Goal: Task Accomplishment & Management: Understand process/instructions

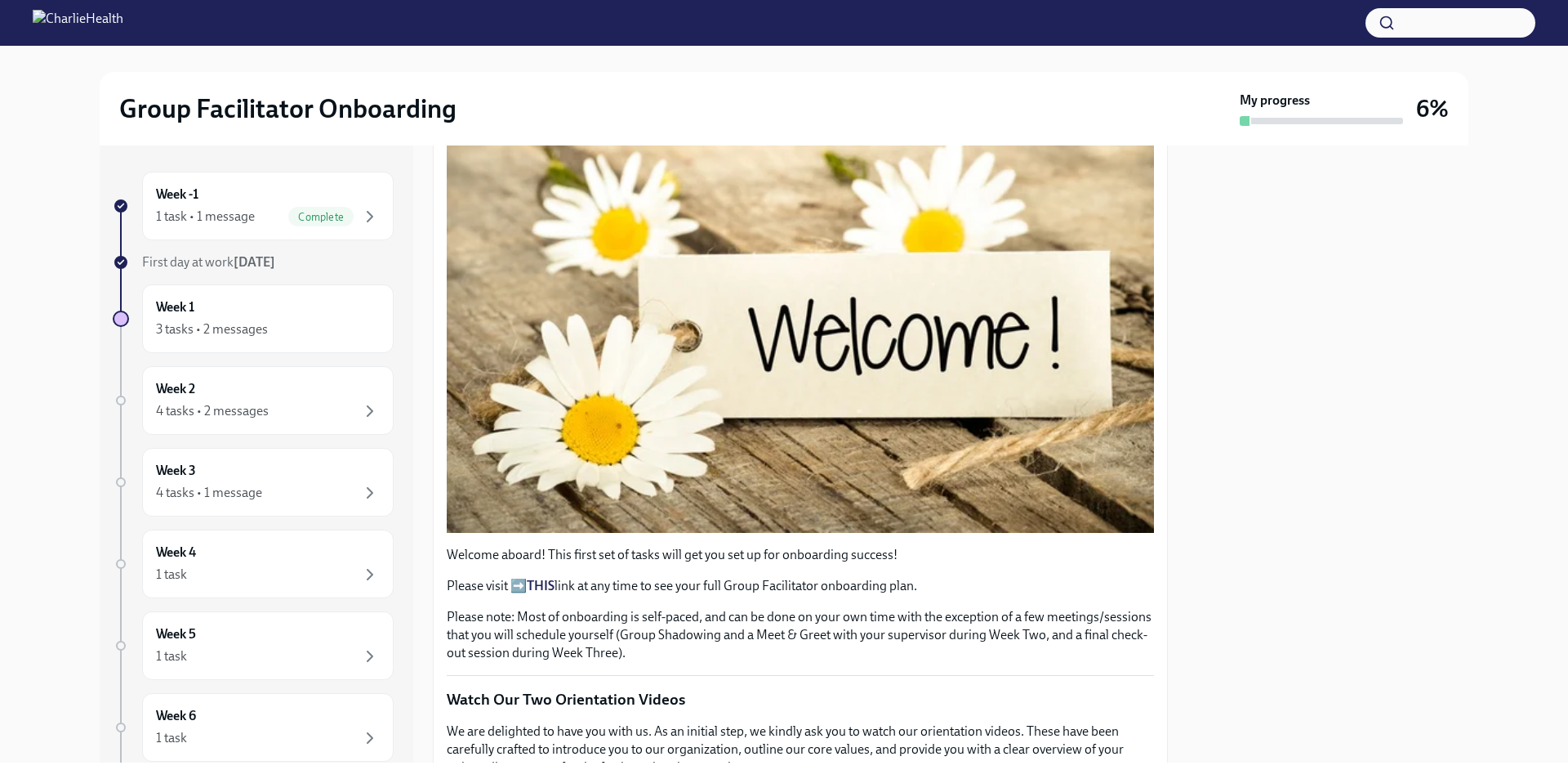
scroll to position [245, 0]
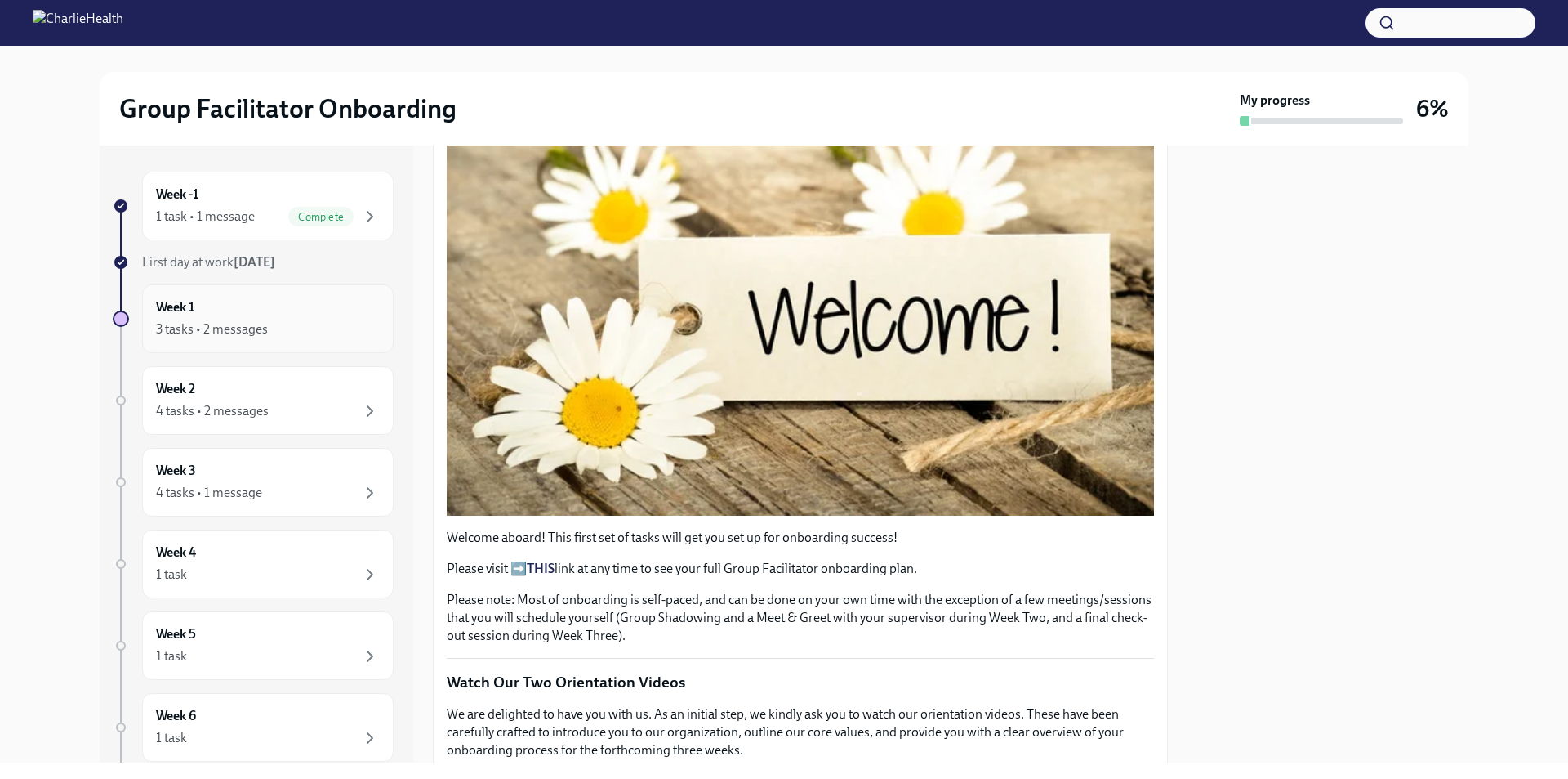
click at [291, 339] on div "3 tasks • 2 messages" at bounding box center [267, 329] width 223 height 20
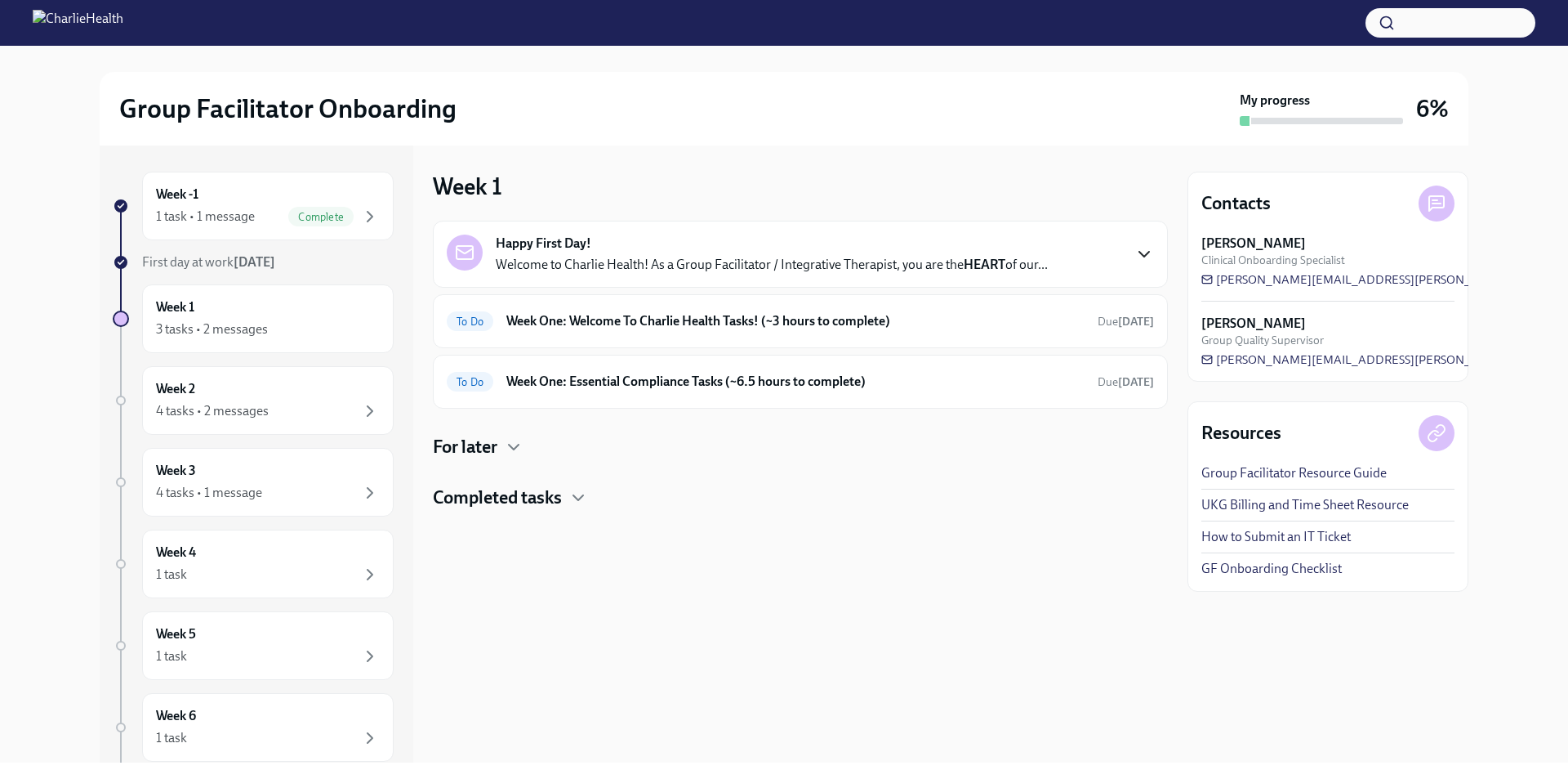
click at [1149, 255] on icon "button" at bounding box center [1145, 254] width 20 height 20
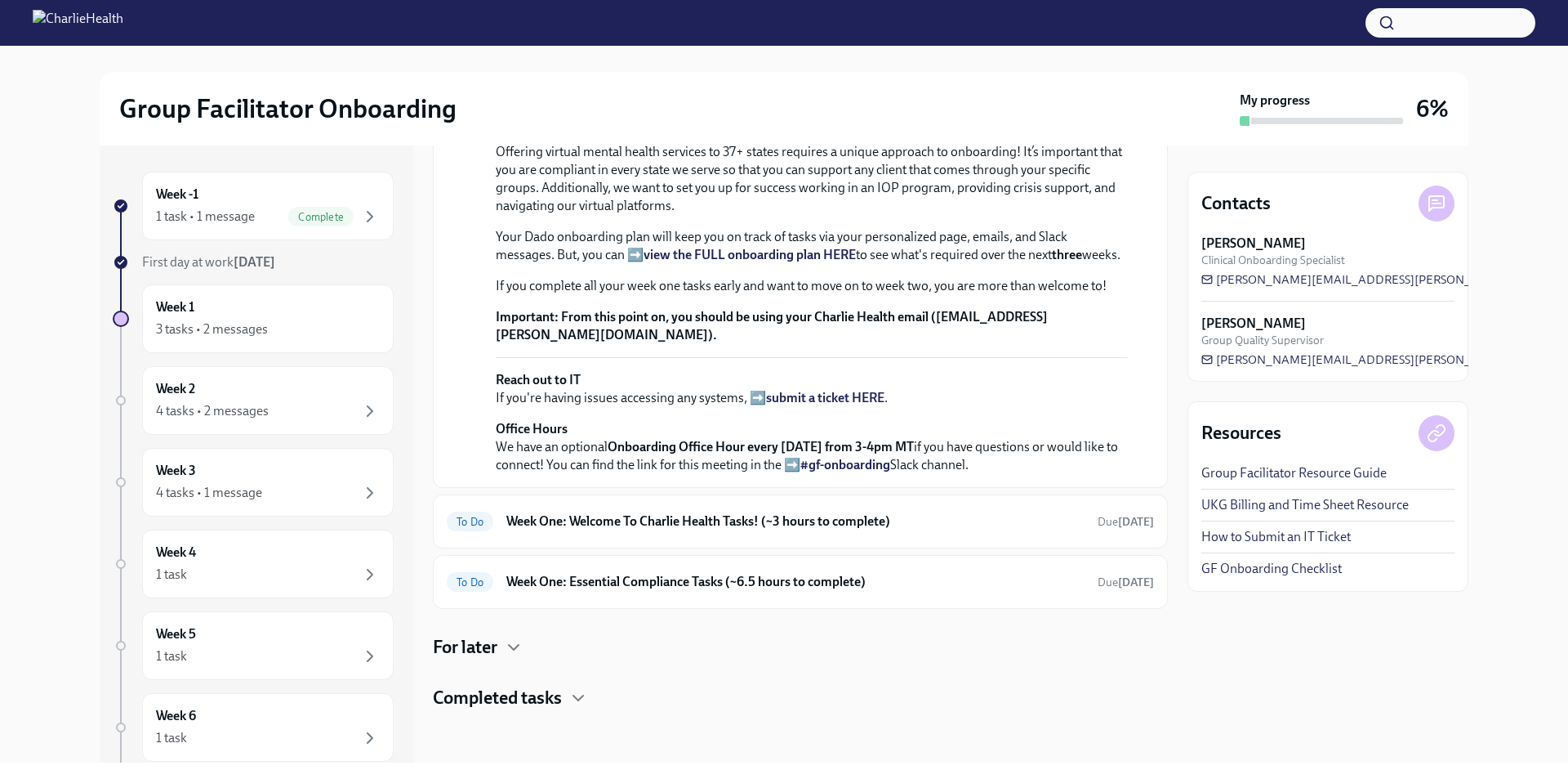
scroll to position [490, 0]
click at [1098, 529] on span "Due [DATE]" at bounding box center [1126, 521] width 57 height 14
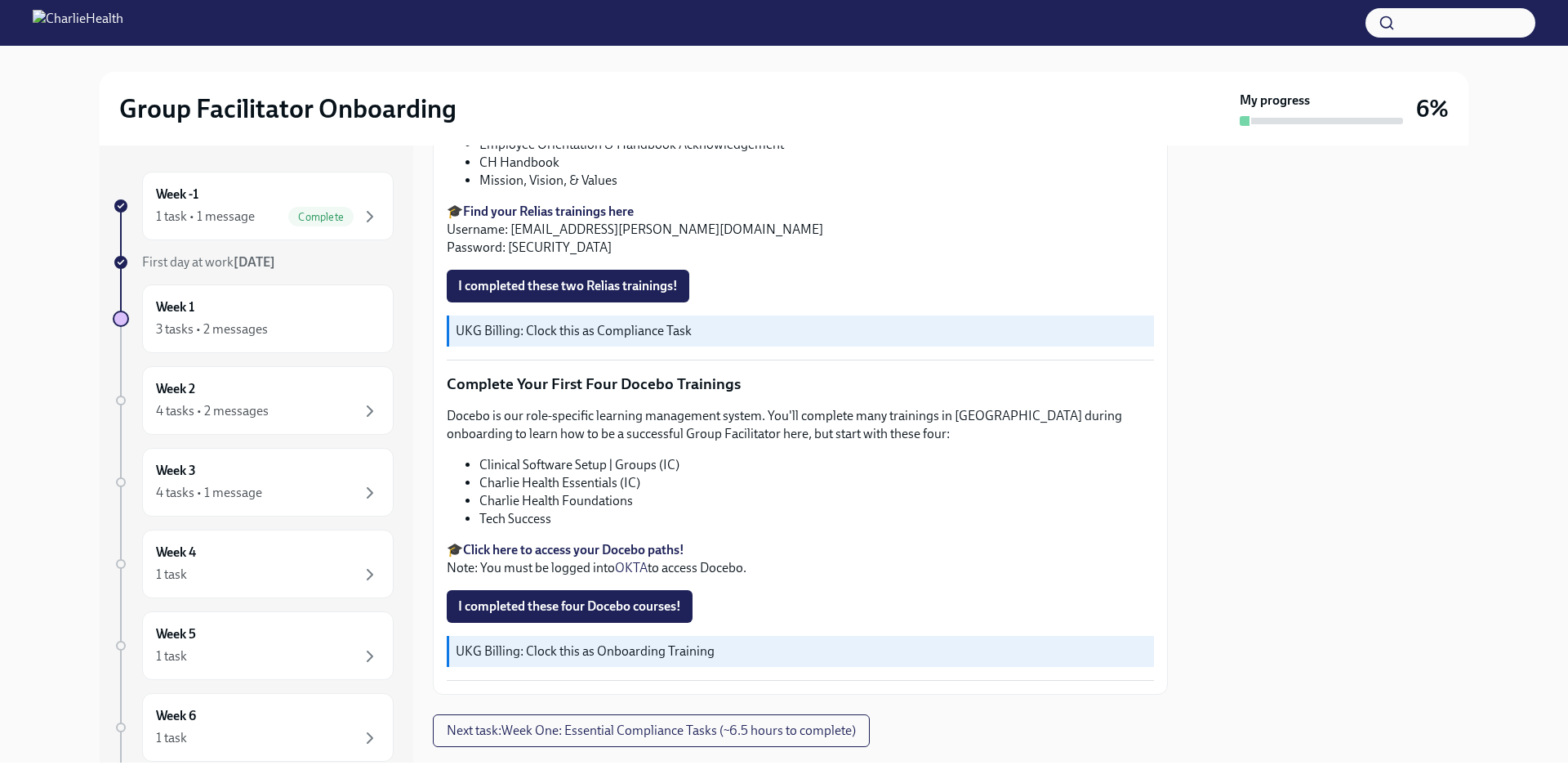
scroll to position [2161, 0]
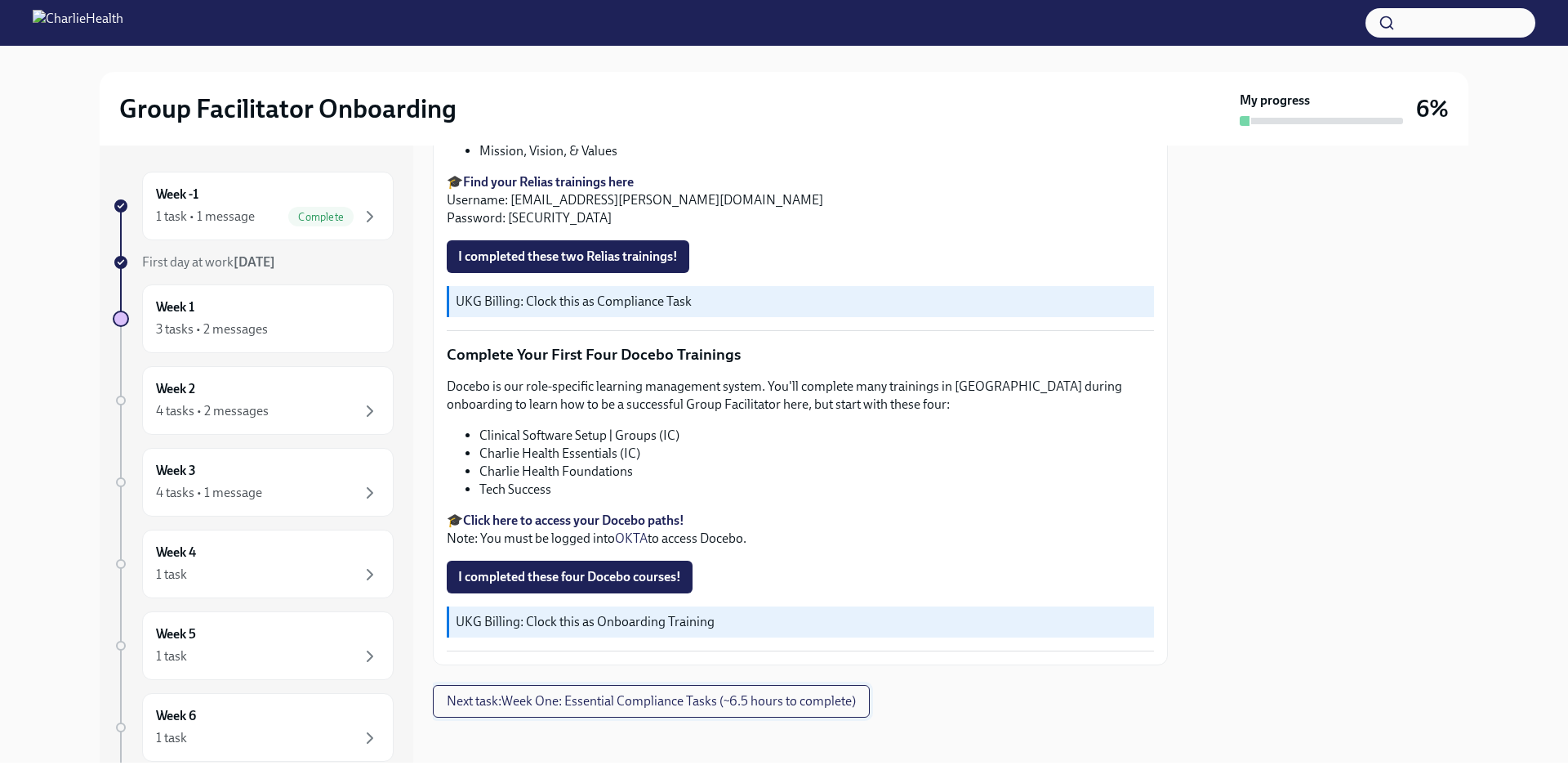
click at [630, 701] on span "Next task : Week One: Essential Compliance Tasks (~6.5 hours to complete)" at bounding box center [651, 701] width 409 height 17
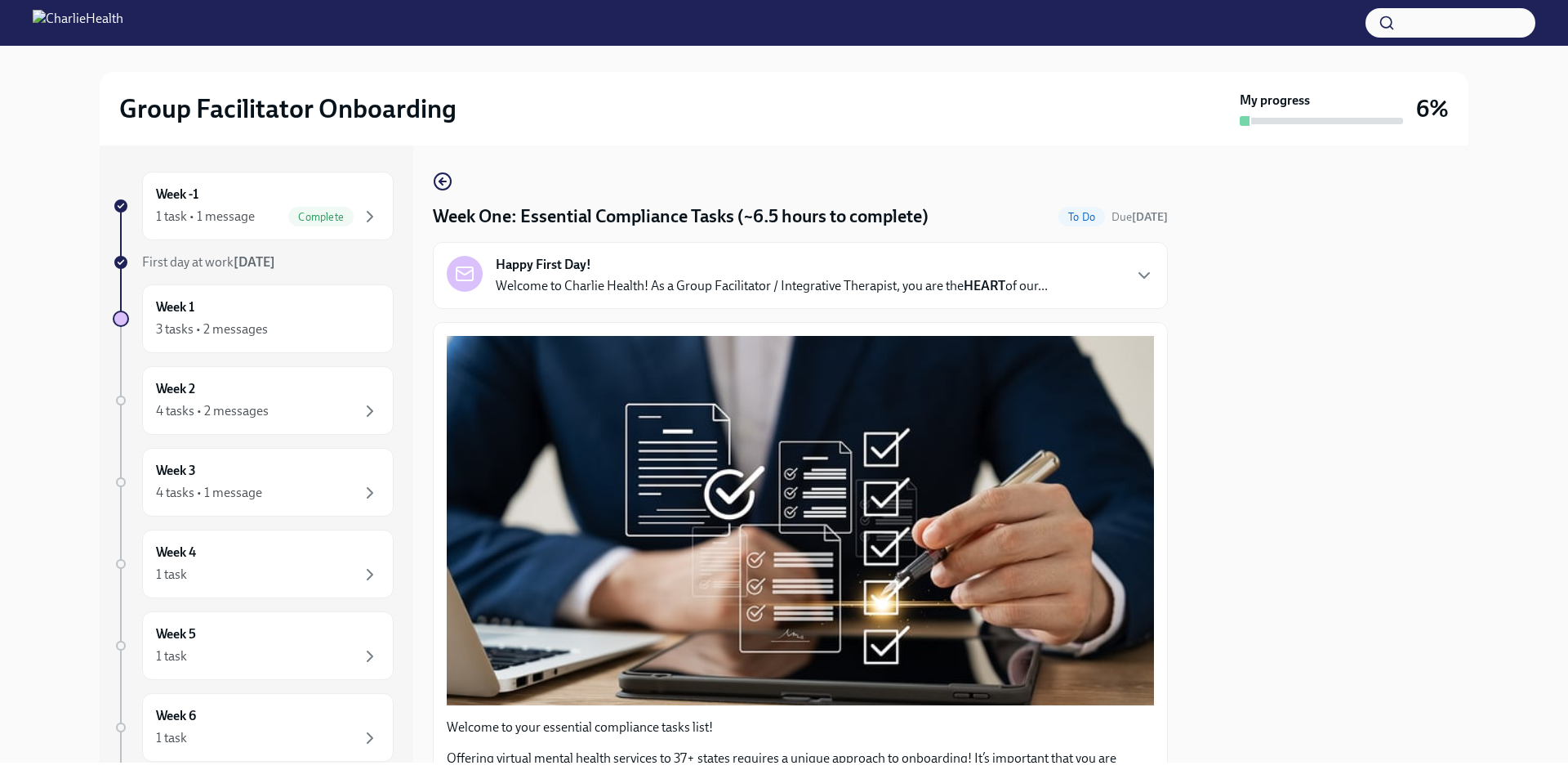
drag, startPoint x: 1375, startPoint y: 515, endPoint x: 1310, endPoint y: 503, distance: 66.1
click at [1374, 517] on div at bounding box center [1328, 454] width 281 height 617
